Goal: Task Accomplishment & Management: Manage account settings

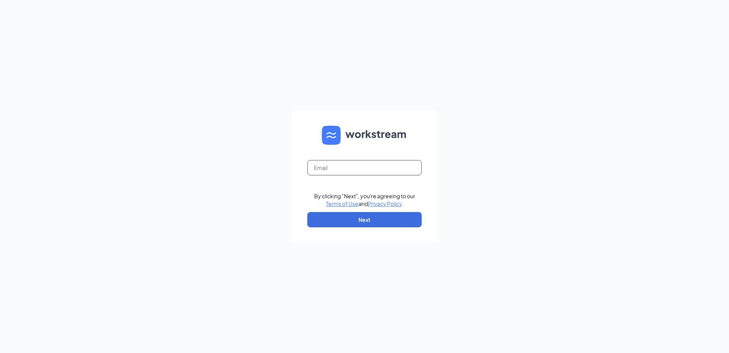
click at [345, 166] on input "text" at bounding box center [365, 167] width 114 height 15
type input "taylorace21@gmail.com"
click at [353, 219] on button "Next" at bounding box center [365, 219] width 114 height 15
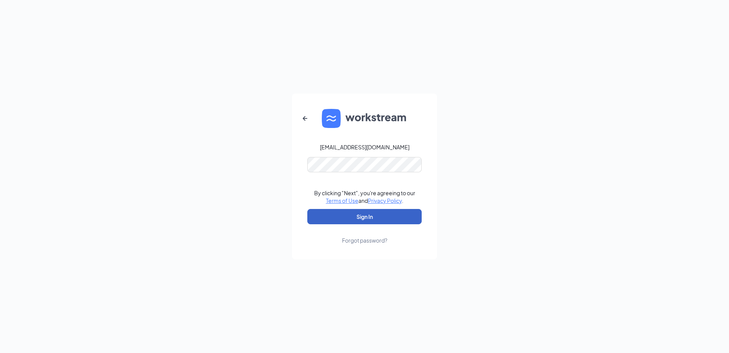
click at [362, 215] on button "Sign In" at bounding box center [365, 216] width 114 height 15
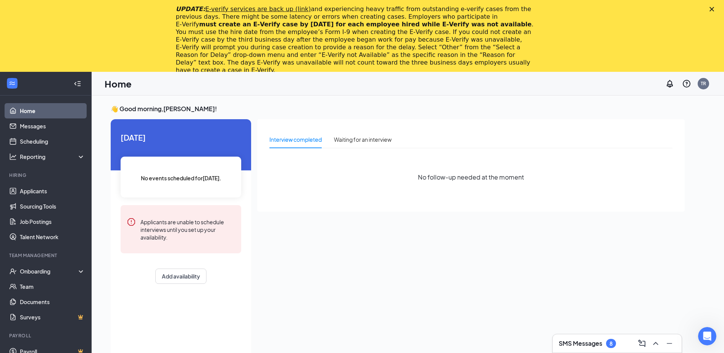
click at [714, 10] on polygon "Close" at bounding box center [711, 9] width 5 height 5
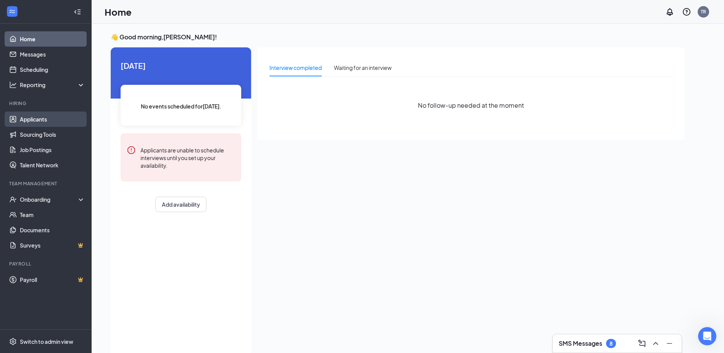
click at [46, 118] on link "Applicants" at bounding box center [52, 118] width 65 height 15
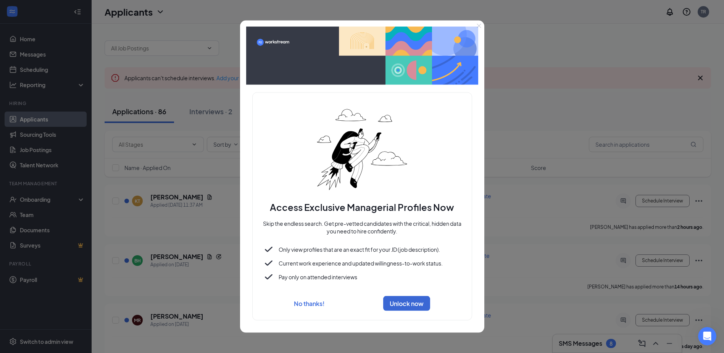
drag, startPoint x: 478, startPoint y: 24, endPoint x: 470, endPoint y: 33, distance: 11.9
click at [478, 24] on icon "Close" at bounding box center [479, 26] width 5 height 5
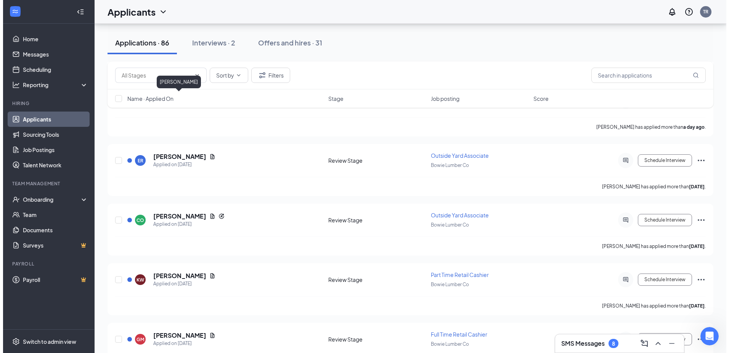
scroll to position [229, 0]
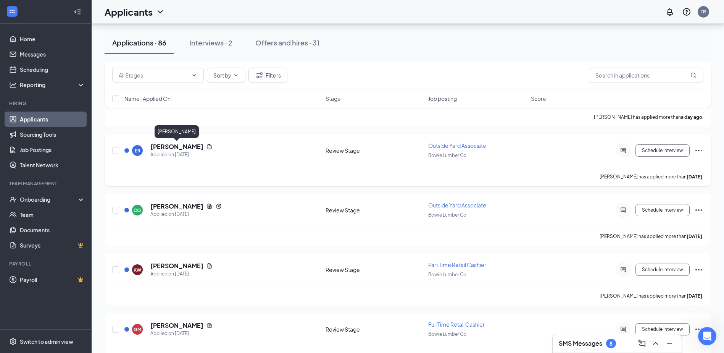
click at [184, 147] on h5 "[PERSON_NAME]" at bounding box center [176, 146] width 53 height 8
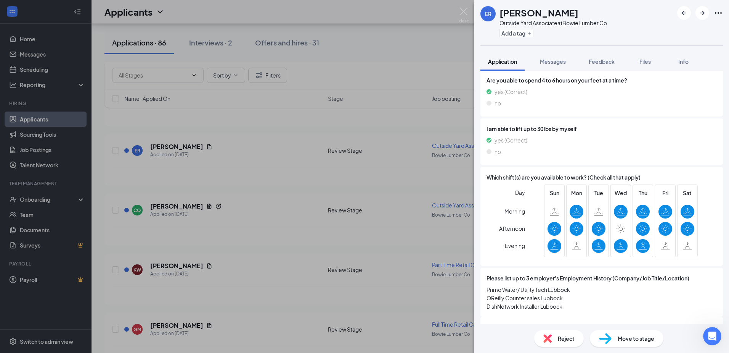
scroll to position [647, 0]
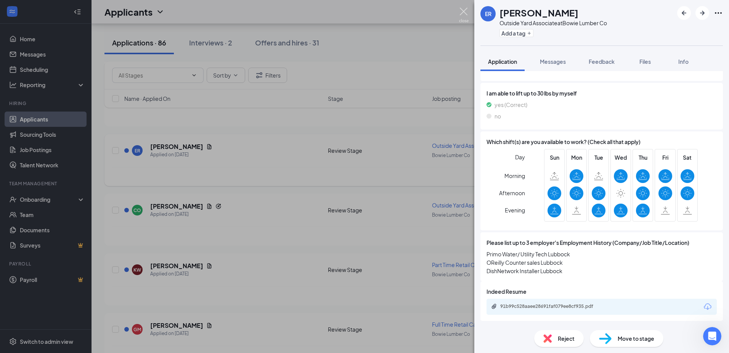
click at [466, 14] on img at bounding box center [464, 15] width 10 height 15
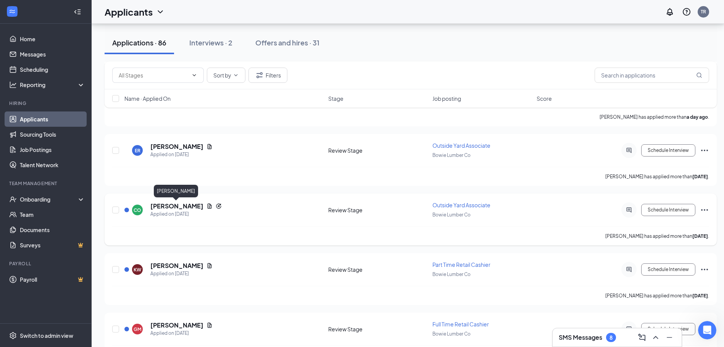
click at [190, 205] on h5 "[PERSON_NAME]" at bounding box center [176, 206] width 53 height 8
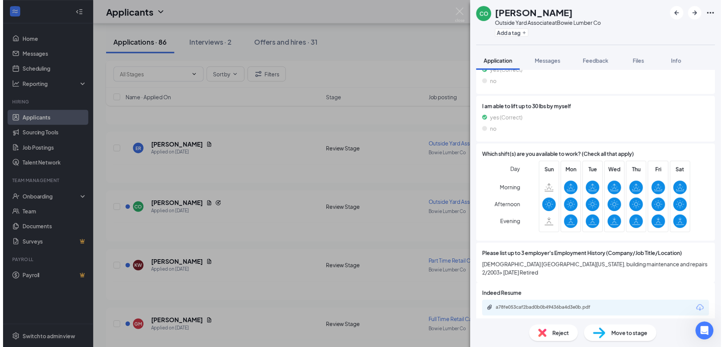
scroll to position [660, 0]
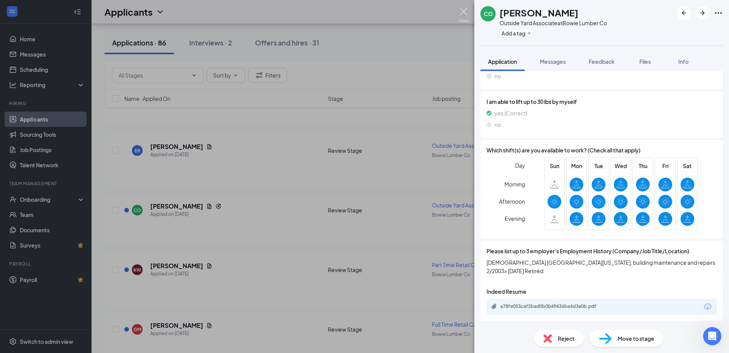
click at [464, 14] on img at bounding box center [464, 15] width 10 height 15
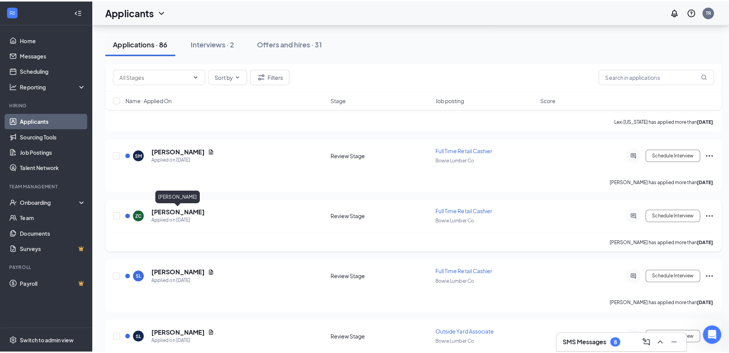
scroll to position [763, 0]
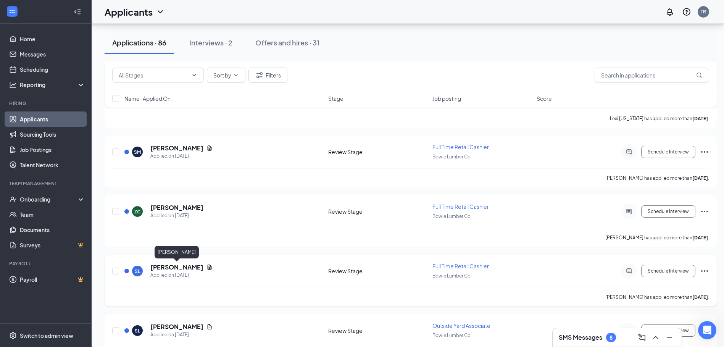
click at [183, 269] on h5 "[PERSON_NAME]" at bounding box center [176, 267] width 53 height 8
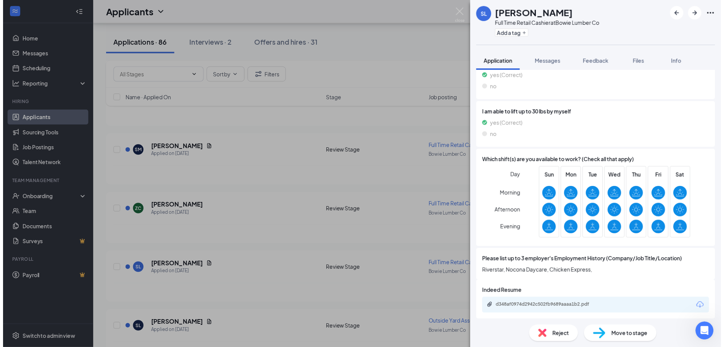
scroll to position [652, 0]
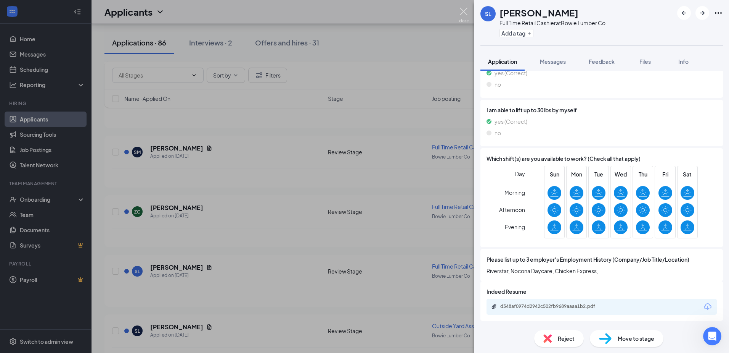
click at [465, 12] on img at bounding box center [464, 15] width 10 height 15
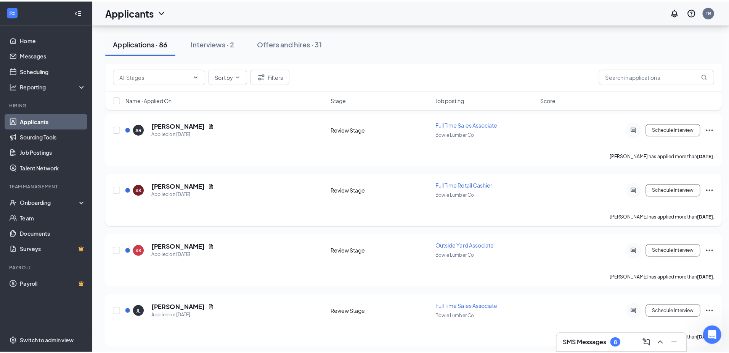
scroll to position [1030, 0]
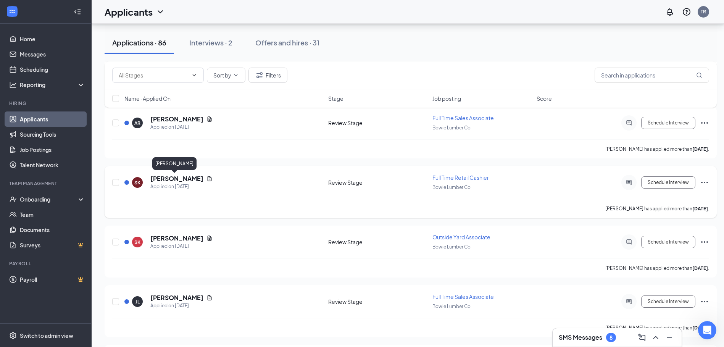
click at [173, 180] on h5 "[PERSON_NAME]" at bounding box center [176, 178] width 53 height 8
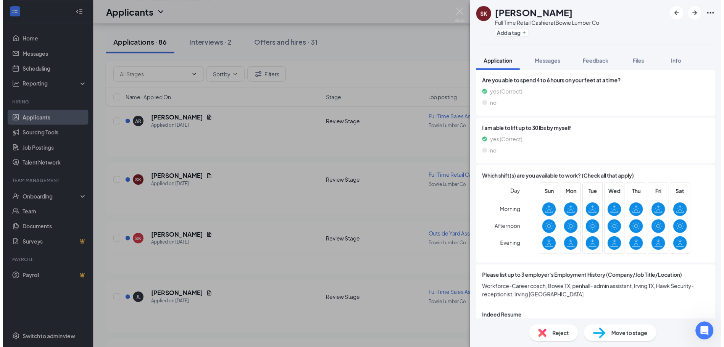
scroll to position [660, 0]
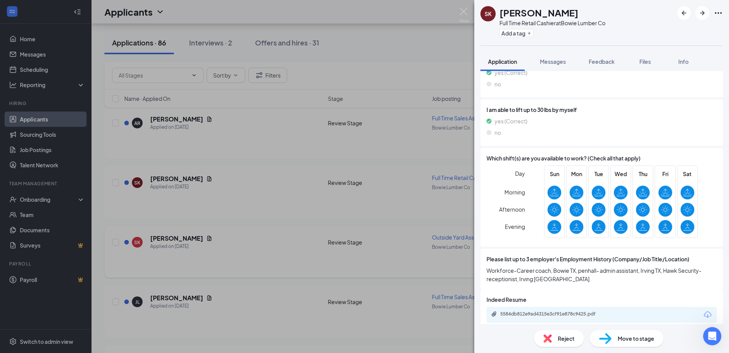
click at [242, 228] on div "SK [PERSON_NAME] Full Time Retail Cashier at Bowie Lumber Co Add a tag Applicat…" at bounding box center [364, 176] width 729 height 353
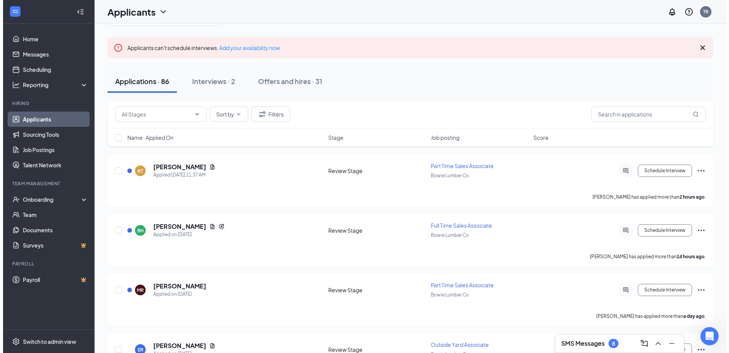
scroll to position [76, 0]
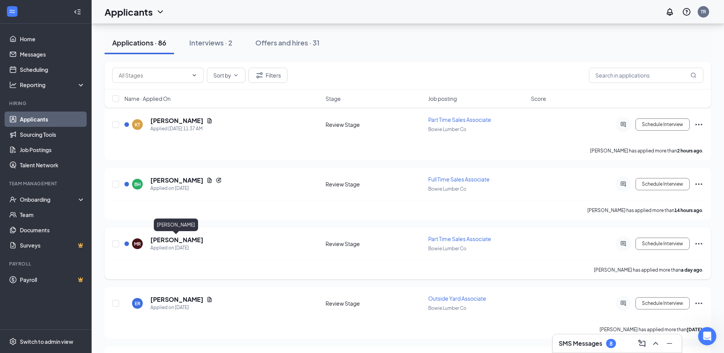
click at [173, 240] on h5 "[PERSON_NAME]" at bounding box center [176, 239] width 53 height 8
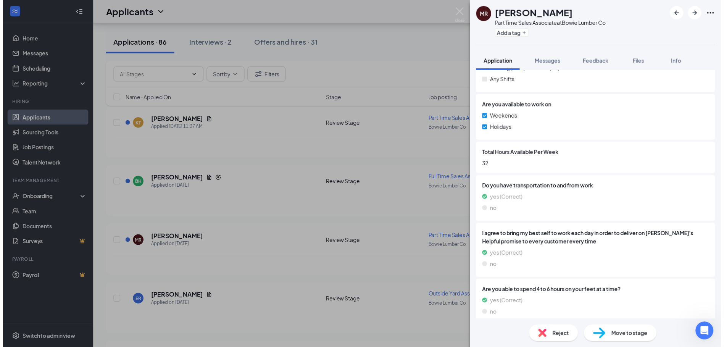
scroll to position [609, 0]
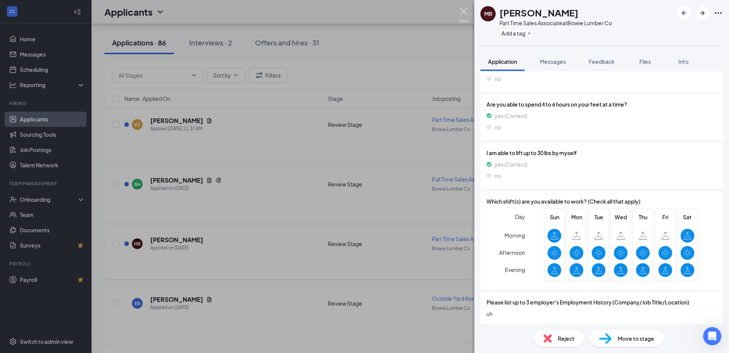
drag, startPoint x: 467, startPoint y: 18, endPoint x: 216, endPoint y: 270, distance: 355.6
click at [467, 18] on img at bounding box center [464, 15] width 10 height 15
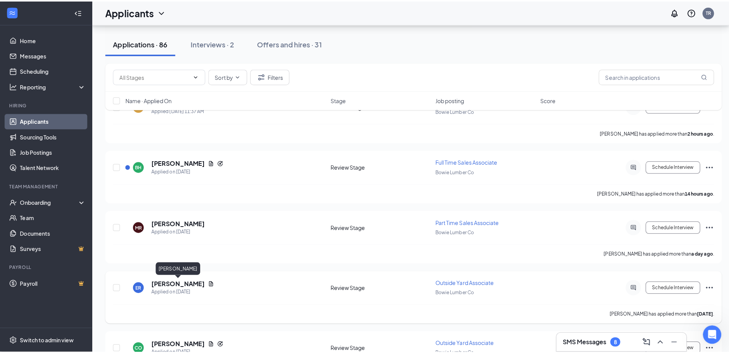
scroll to position [114, 0]
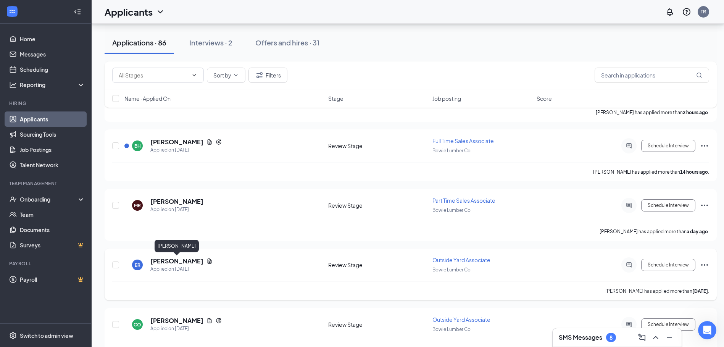
click at [177, 261] on h5 "[PERSON_NAME]" at bounding box center [176, 261] width 53 height 8
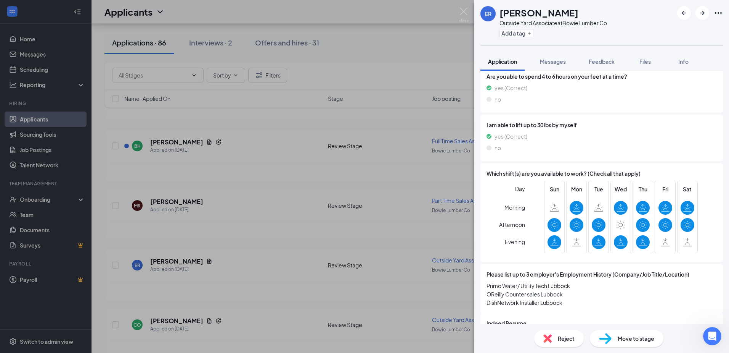
scroll to position [647, 0]
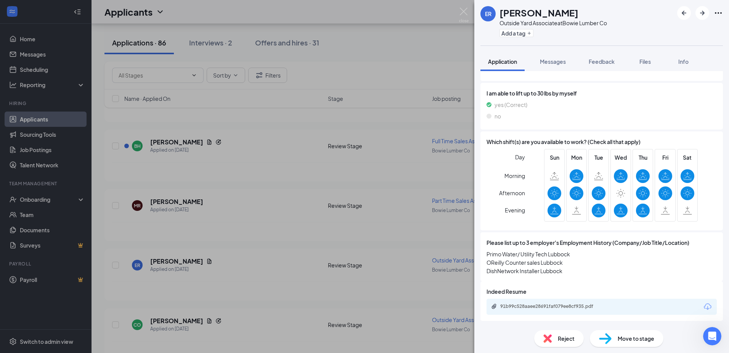
click at [572, 305] on div "91b99c528aaee28691faf079ee8cf935.pdf" at bounding box center [554, 306] width 107 height 6
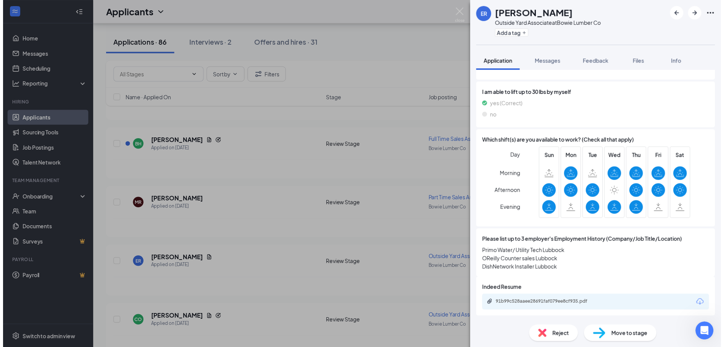
scroll to position [644, 0]
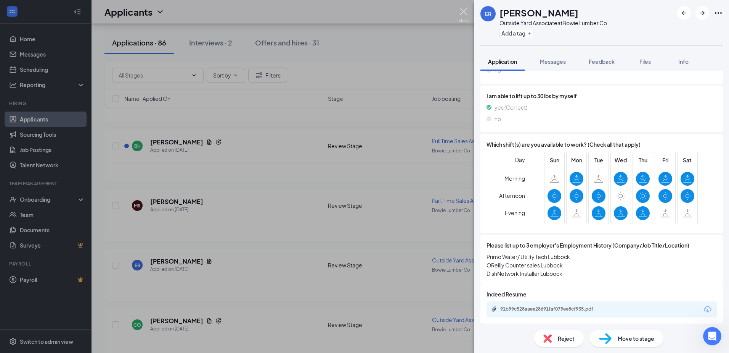
click at [462, 14] on img at bounding box center [464, 15] width 10 height 15
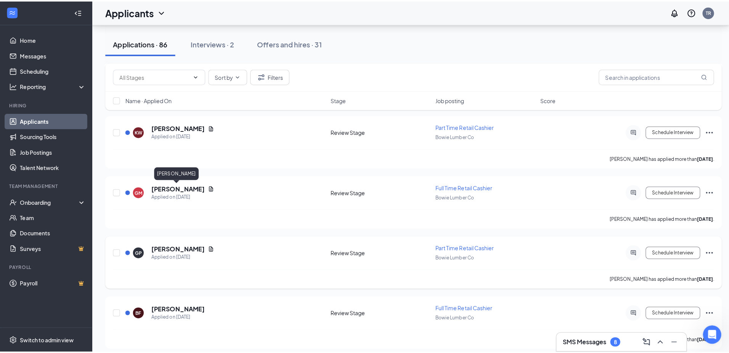
scroll to position [382, 0]
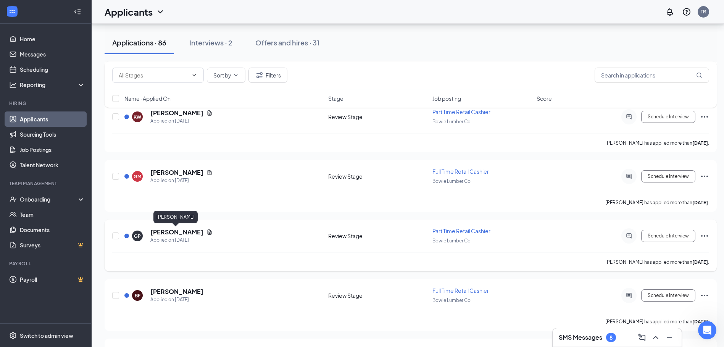
click at [174, 234] on h5 "[PERSON_NAME]" at bounding box center [176, 232] width 53 height 8
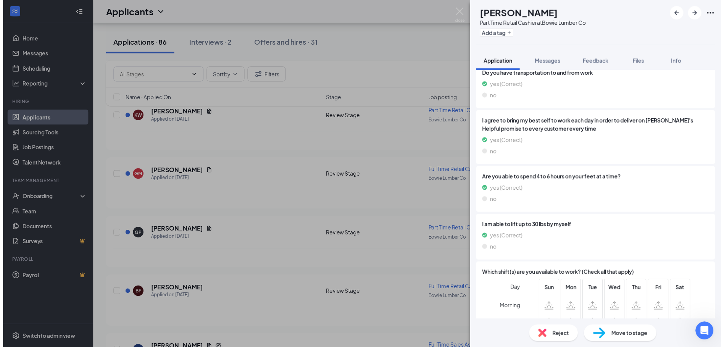
scroll to position [660, 0]
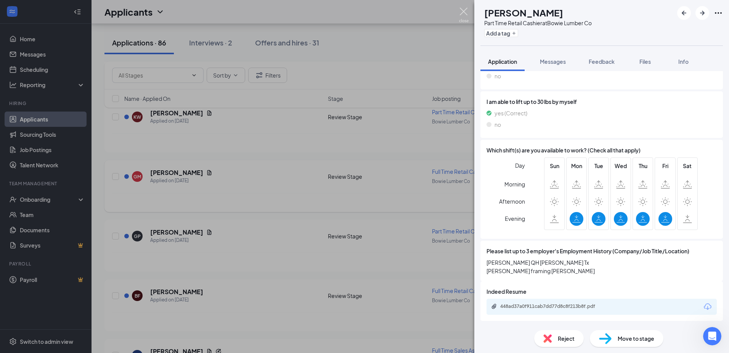
click at [464, 15] on img at bounding box center [464, 15] width 10 height 15
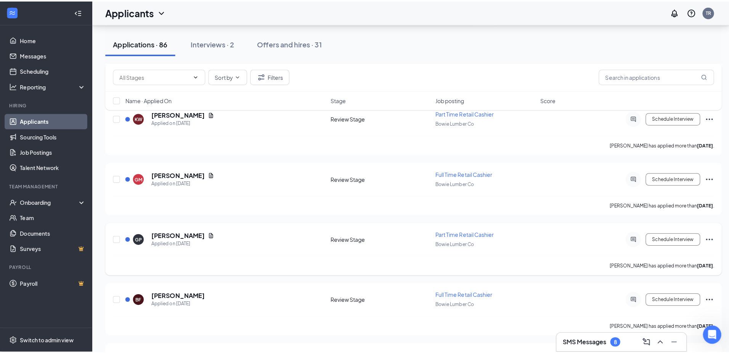
scroll to position [458, 0]
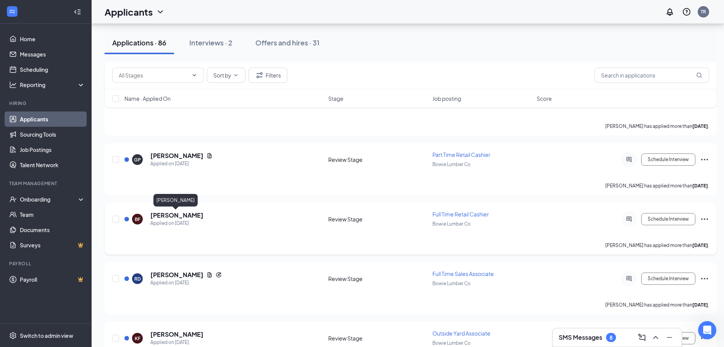
click at [175, 214] on h5 "[PERSON_NAME]" at bounding box center [176, 215] width 53 height 8
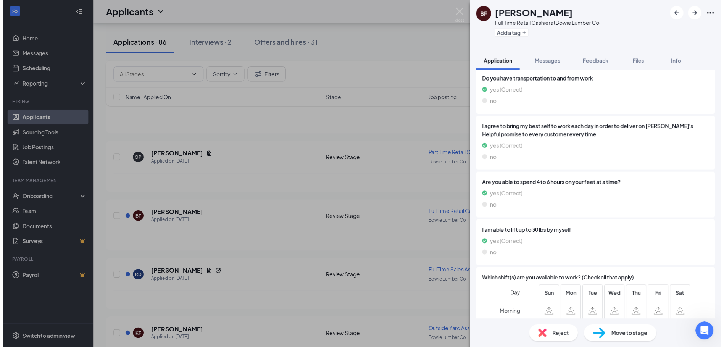
scroll to position [588, 0]
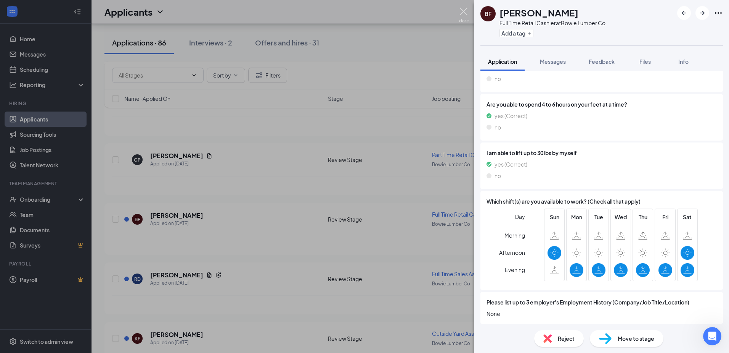
click at [467, 14] on img at bounding box center [464, 15] width 10 height 15
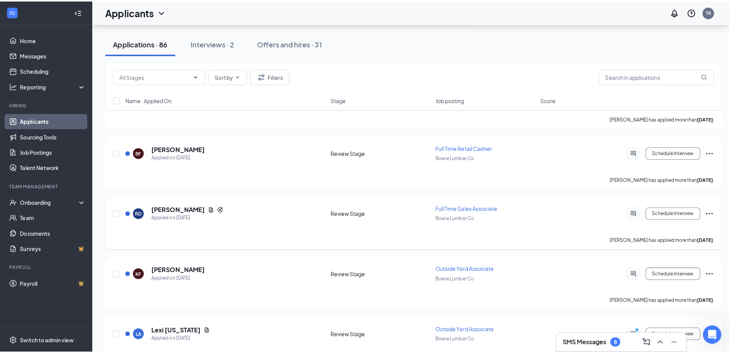
scroll to position [534, 0]
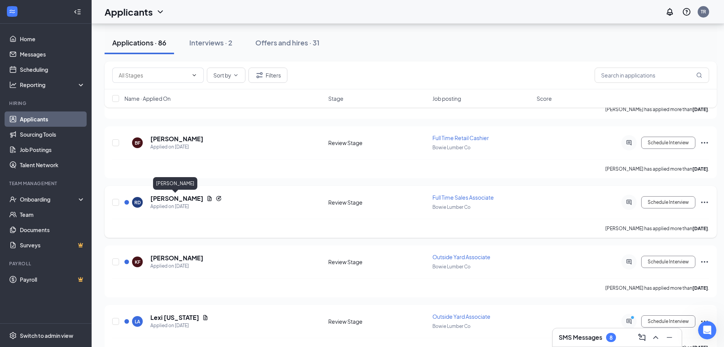
click at [184, 198] on h5 "[PERSON_NAME]" at bounding box center [176, 198] width 53 height 8
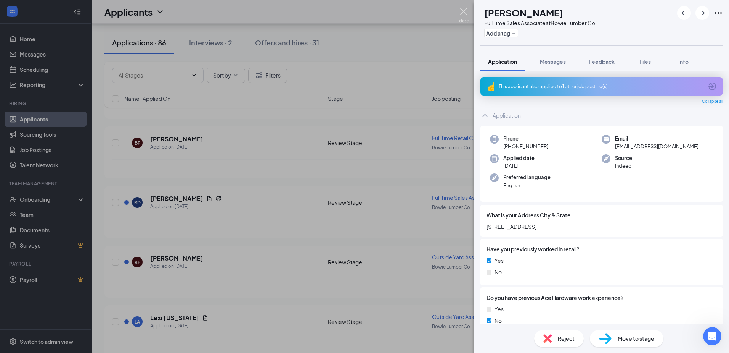
click at [462, 14] on img at bounding box center [464, 15] width 10 height 15
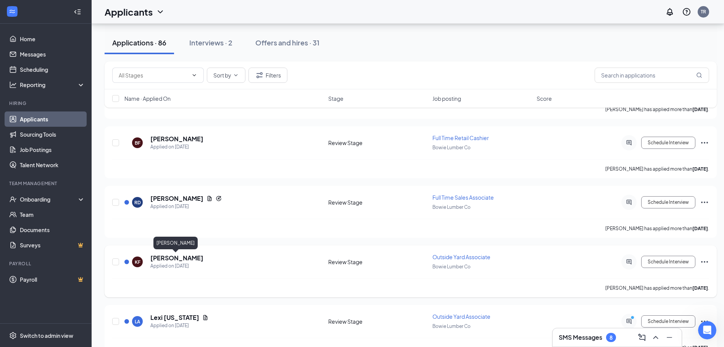
click at [188, 258] on h5 "[PERSON_NAME]" at bounding box center [176, 258] width 53 height 8
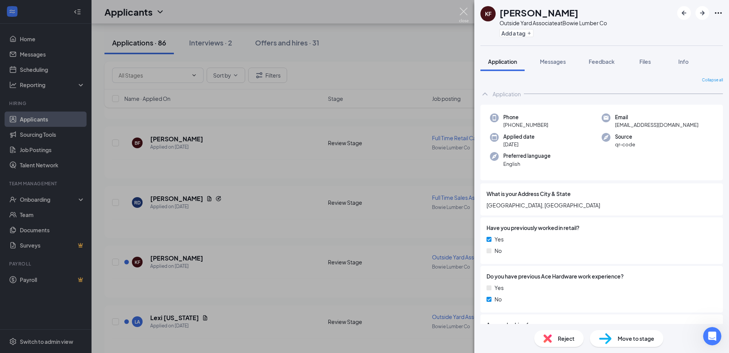
click at [462, 16] on img at bounding box center [464, 15] width 10 height 15
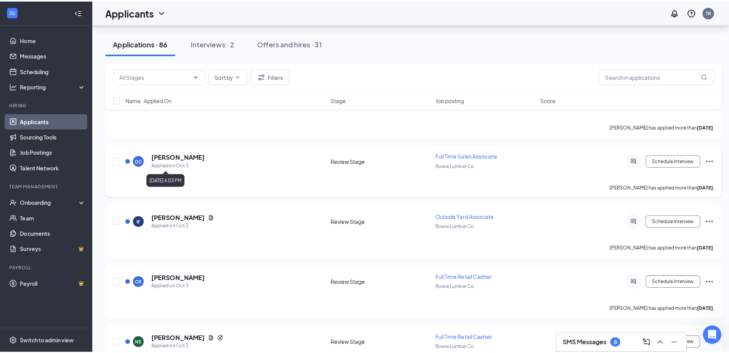
scroll to position [1412, 0]
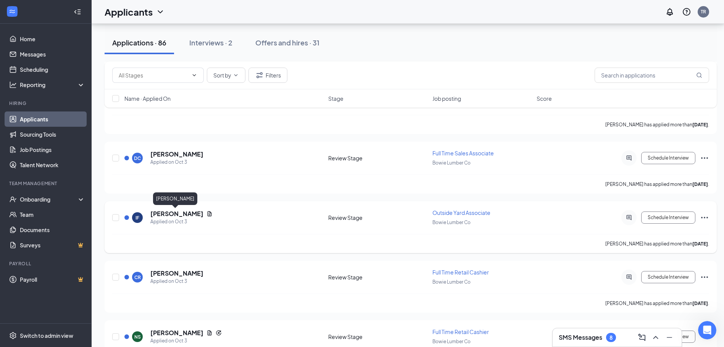
click at [169, 215] on h5 "[PERSON_NAME]" at bounding box center [176, 213] width 53 height 8
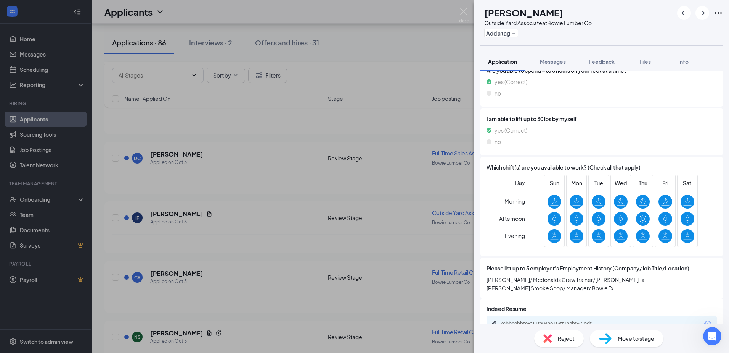
scroll to position [639, 0]
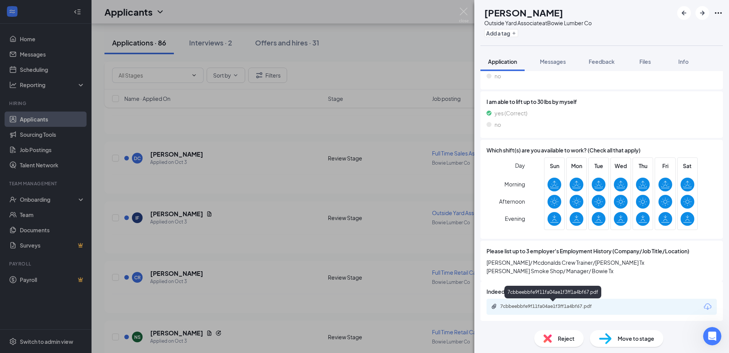
click at [530, 304] on div "7cbbeebbfe9f11fa04ae1f3ff1a4bf67.pdf" at bounding box center [554, 306] width 107 height 6
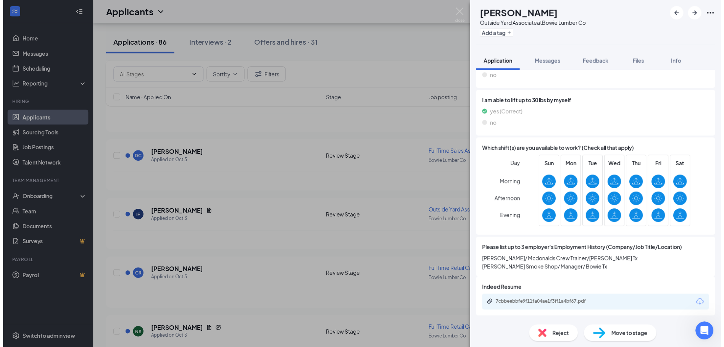
scroll to position [636, 0]
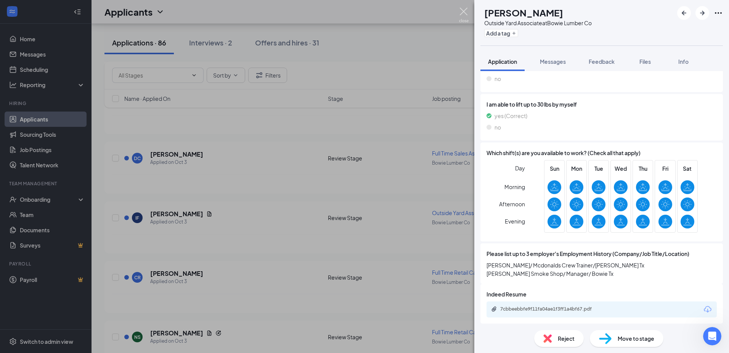
click at [462, 13] on img at bounding box center [464, 15] width 10 height 15
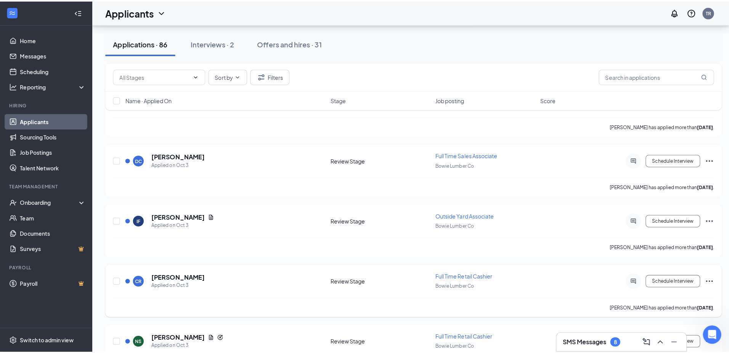
scroll to position [1488, 0]
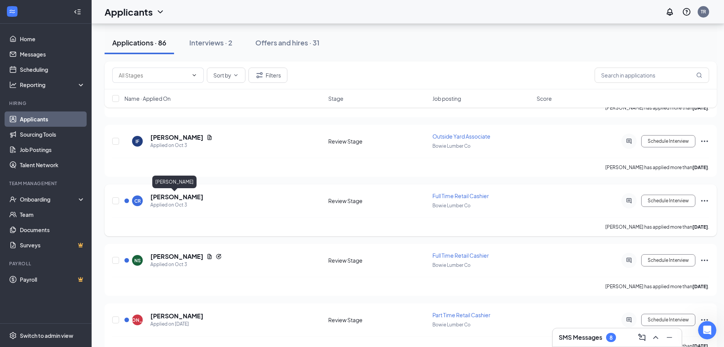
click at [173, 197] on h5 "[PERSON_NAME]" at bounding box center [176, 197] width 53 height 8
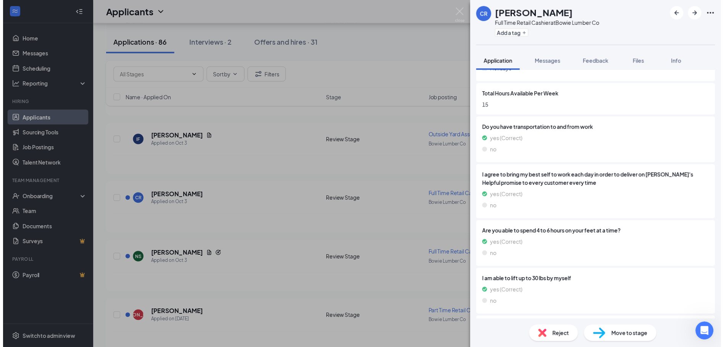
scroll to position [588, 0]
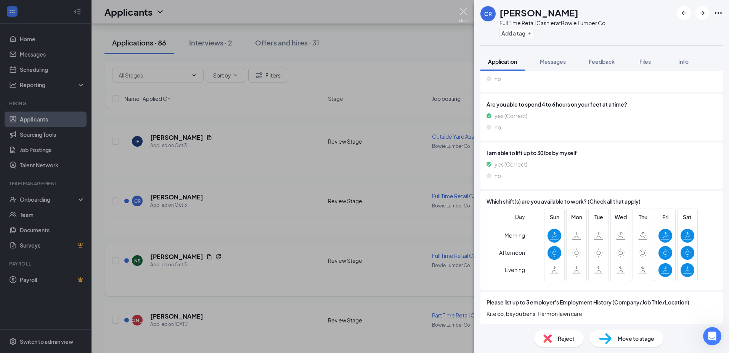
drag, startPoint x: 464, startPoint y: 15, endPoint x: 197, endPoint y: 267, distance: 367.0
click at [464, 16] on img at bounding box center [464, 15] width 10 height 15
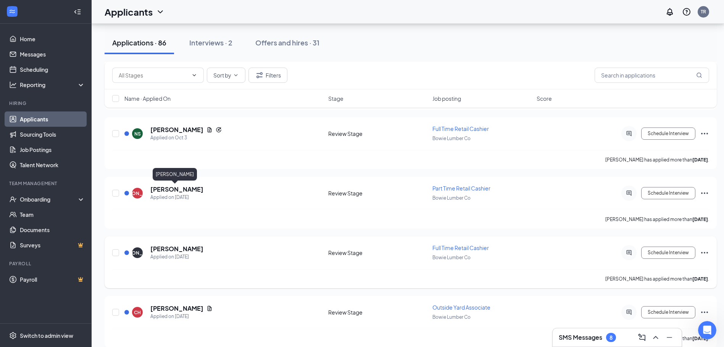
scroll to position [1625, 0]
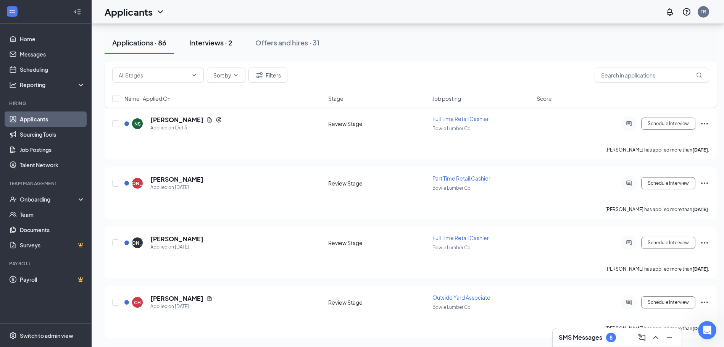
click at [217, 40] on div "Interviews · 2" at bounding box center [210, 43] width 43 height 10
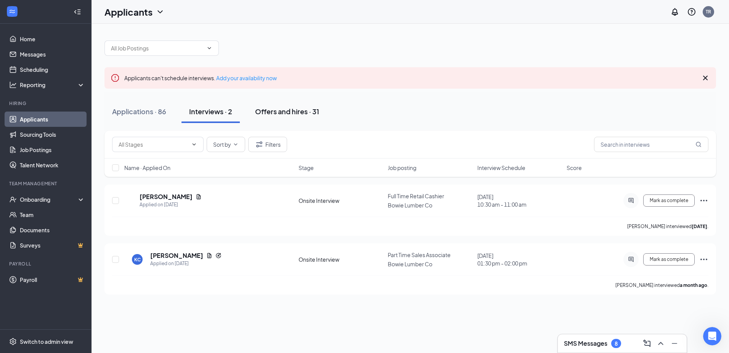
click at [285, 111] on div "Offers and hires · 31" at bounding box center [287, 111] width 64 height 10
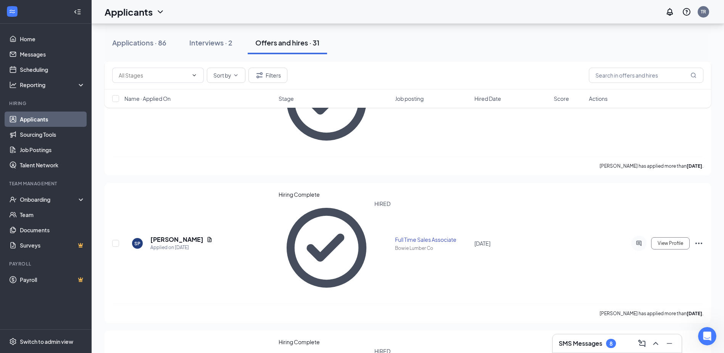
scroll to position [1068, 0]
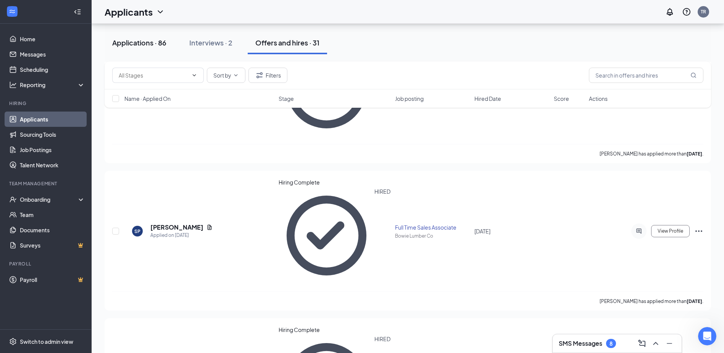
click at [131, 39] on div "Applications · 86" at bounding box center [139, 43] width 54 height 10
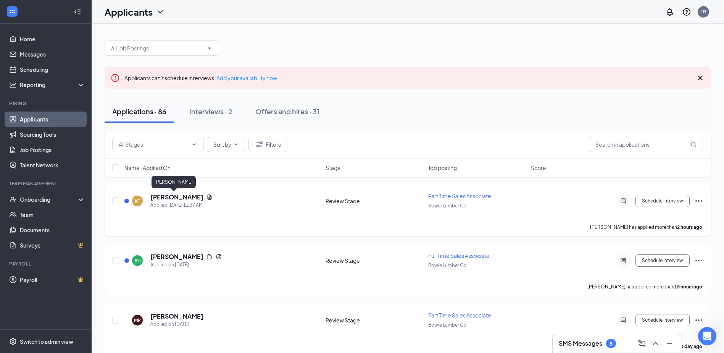
click at [162, 196] on h5 "[PERSON_NAME]" at bounding box center [176, 197] width 53 height 8
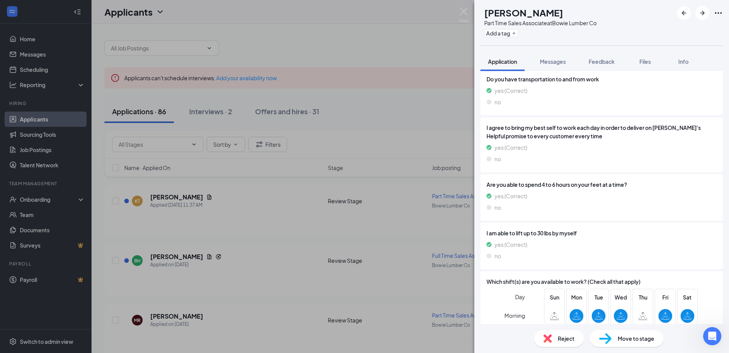
scroll to position [603, 0]
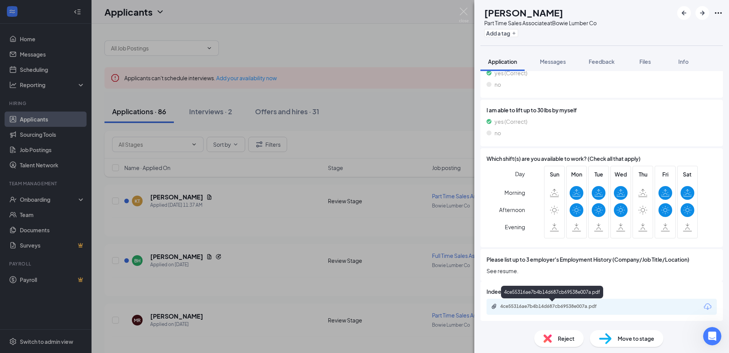
click at [567, 303] on div "4ce55316ae7b4b14d687cb69538e007a.pdf" at bounding box center [554, 306] width 107 height 6
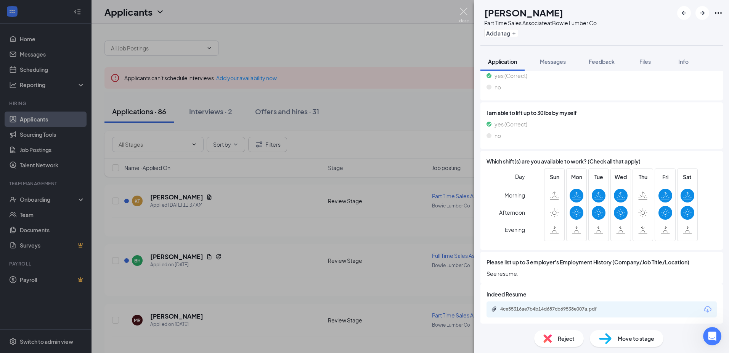
click at [462, 11] on img at bounding box center [464, 15] width 10 height 15
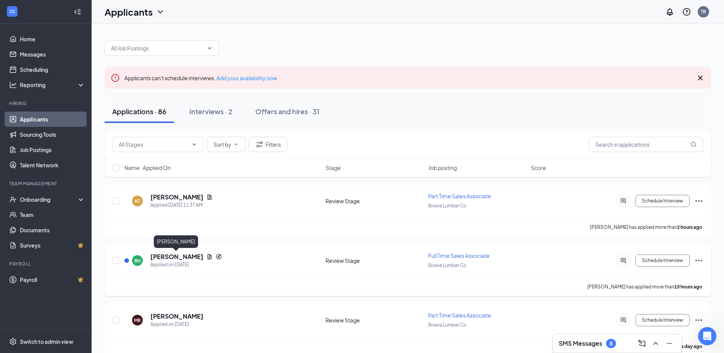
click at [178, 257] on h5 "[PERSON_NAME]" at bounding box center [176, 256] width 53 height 8
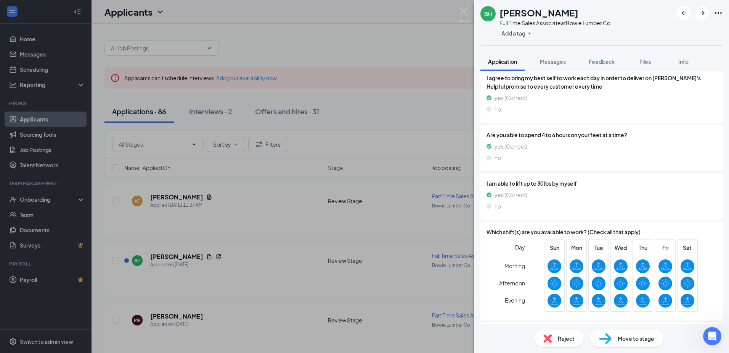
scroll to position [660, 0]
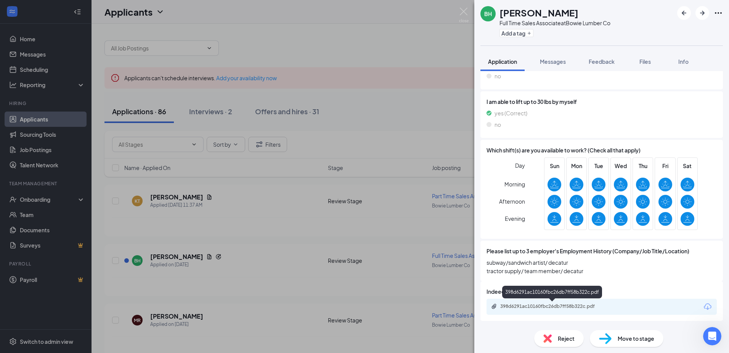
click at [563, 307] on div "398d6291ac10160fbc26db7ff58b322c.pdf" at bounding box center [554, 306] width 107 height 6
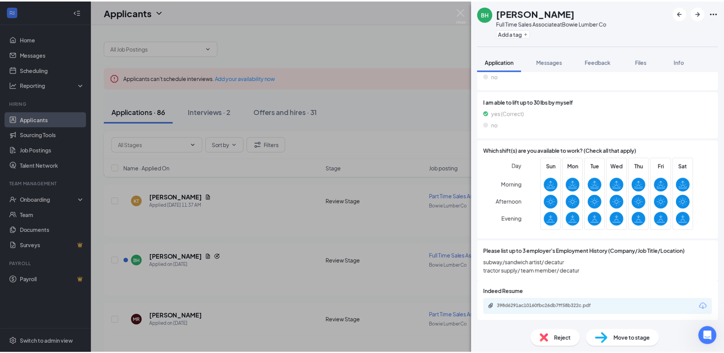
scroll to position [657, 0]
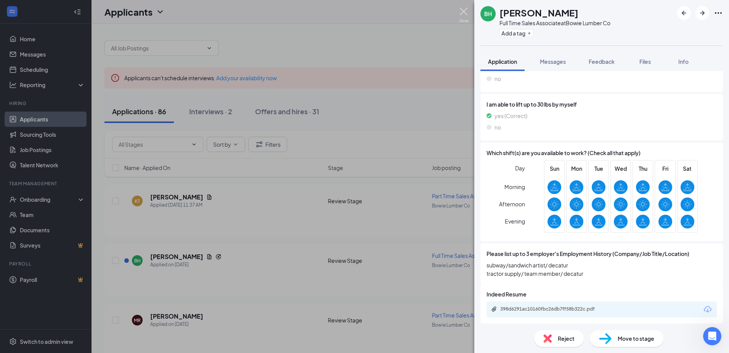
click at [465, 13] on img at bounding box center [464, 15] width 10 height 15
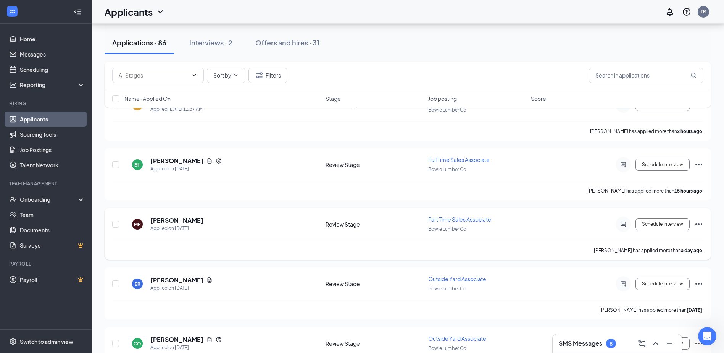
scroll to position [114, 0]
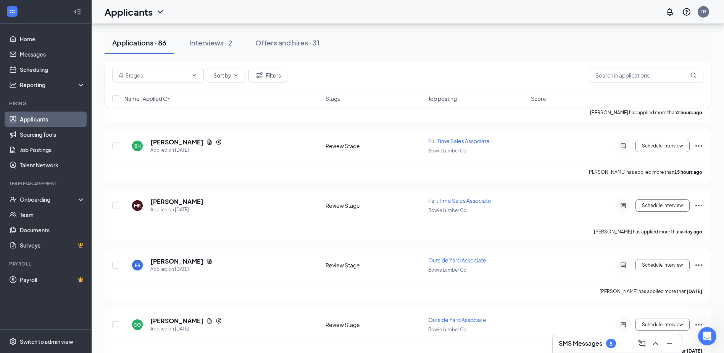
drag, startPoint x: 48, startPoint y: 122, endPoint x: 66, endPoint y: 118, distance: 18.5
click at [48, 122] on link "Applicants" at bounding box center [52, 118] width 65 height 15
